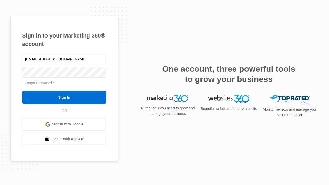
type input "dankie614@gmail.com"
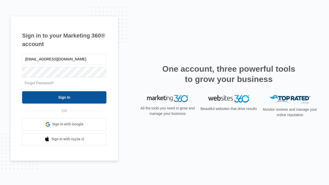
click at [64, 97] on input "Sign In" at bounding box center [64, 97] width 84 height 12
